Goal: Navigation & Orientation: Find specific page/section

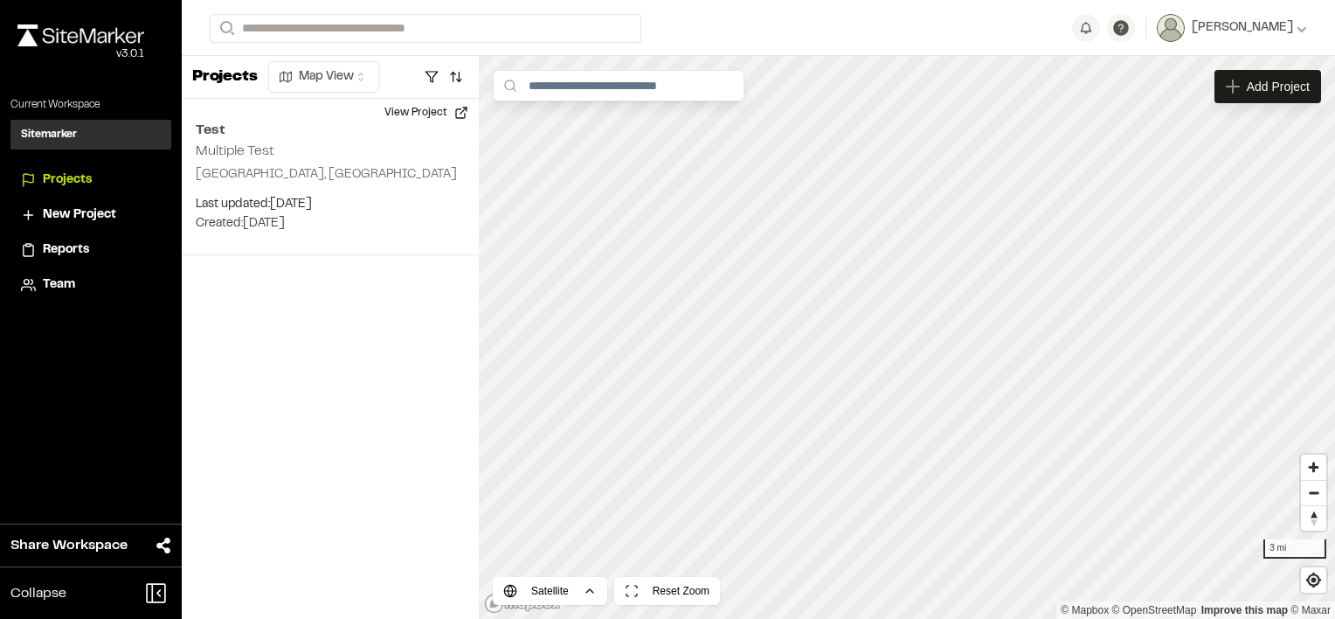
click at [113, 147] on div "Sitemarker S" at bounding box center [90, 135] width 161 height 30
click at [90, 253] on div "Reports" at bounding box center [102, 249] width 118 height 19
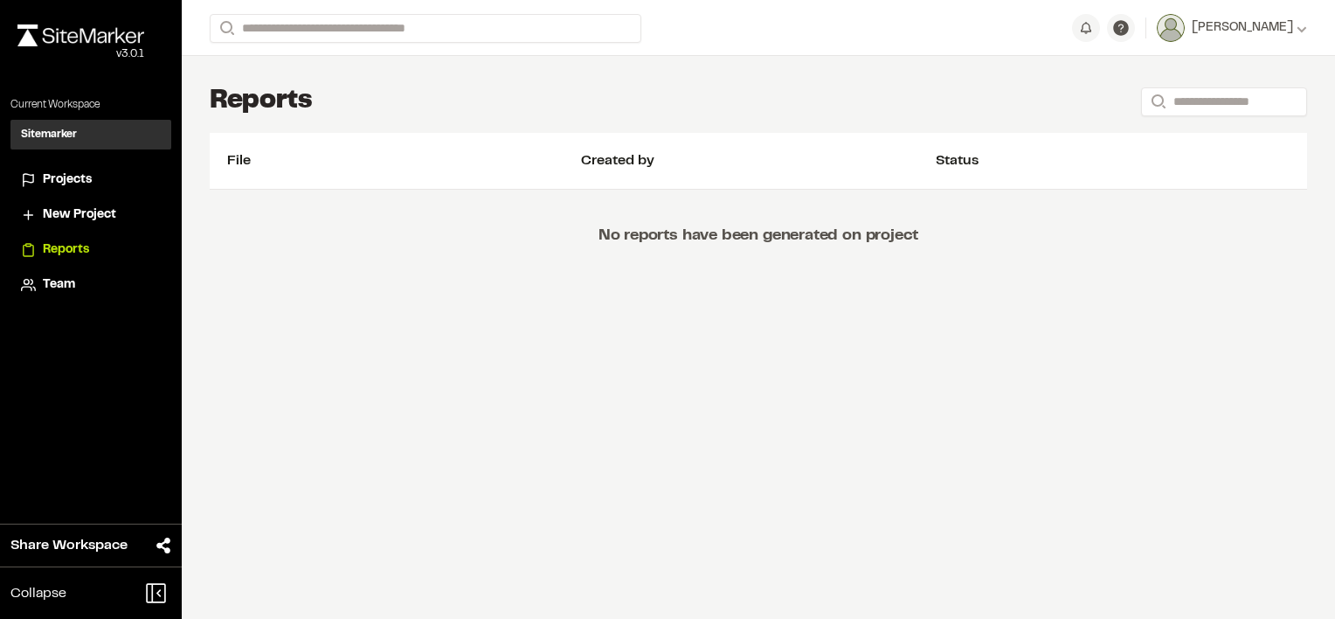
click at [108, 172] on div "Projects" at bounding box center [102, 179] width 118 height 19
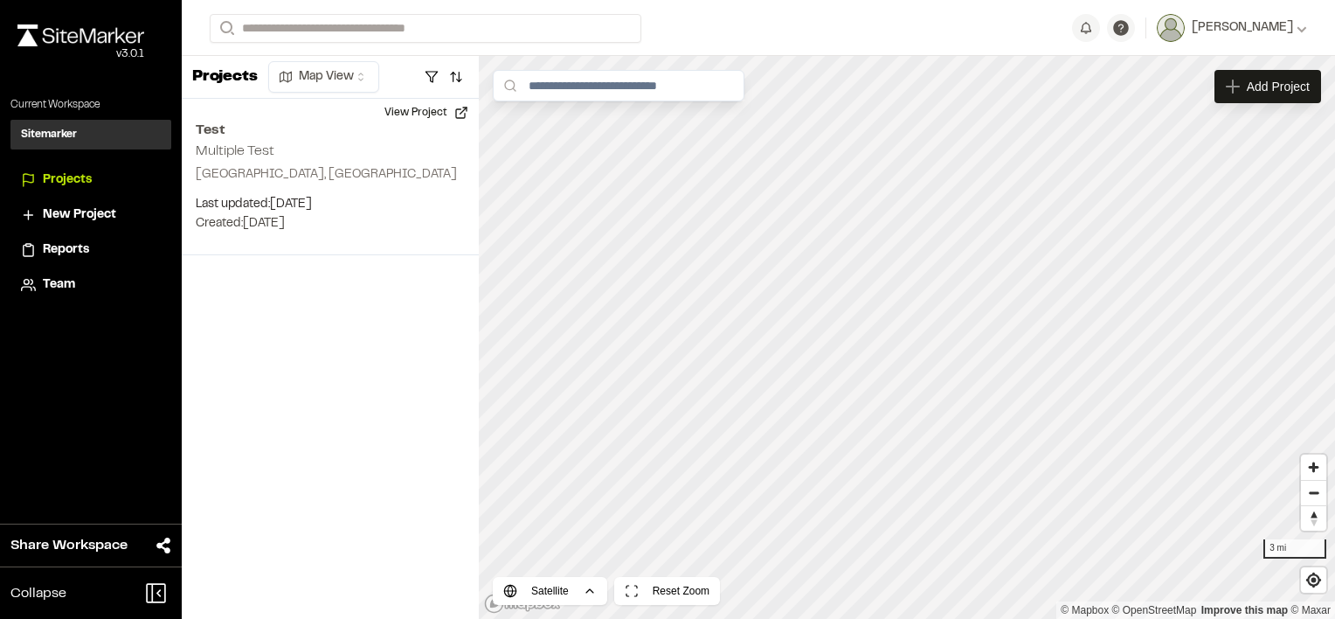
click at [231, 374] on div "Projects Map View Test Multiple Test [GEOGRAPHIC_DATA], [GEOGRAPHIC_DATA] Last …" at bounding box center [330, 337] width 297 height 563
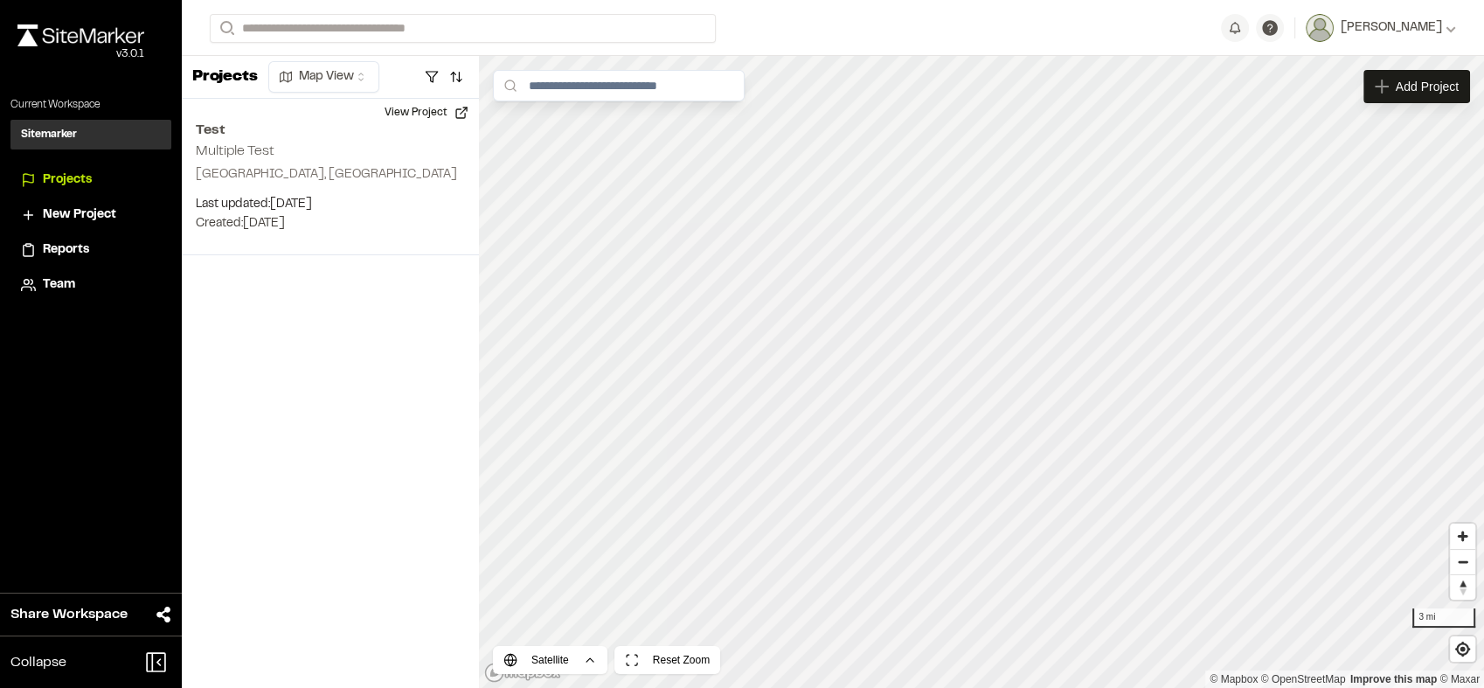
click at [84, 254] on span "Reports" at bounding box center [66, 249] width 46 height 19
